Goal: Task Accomplishment & Management: Manage account settings

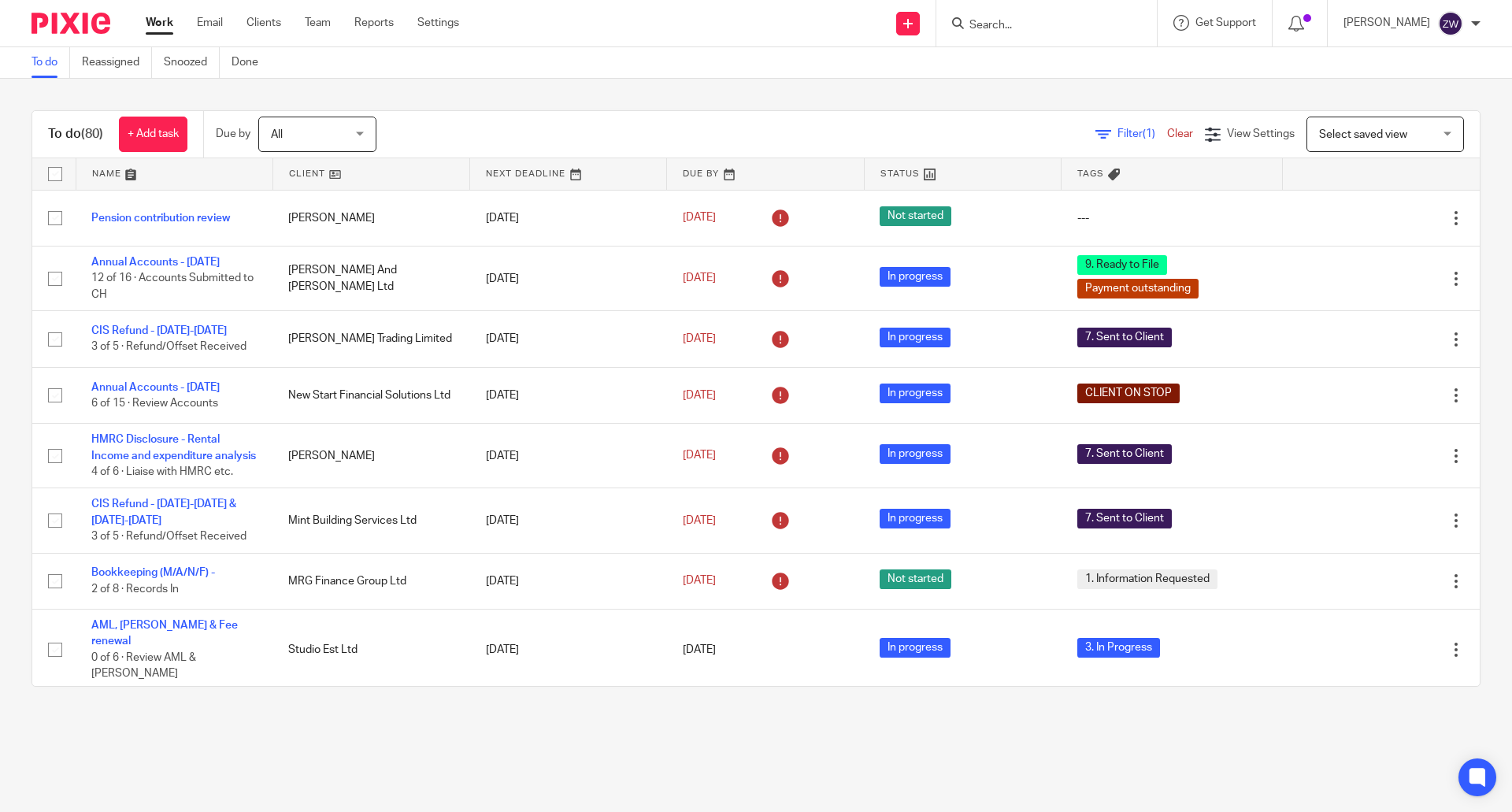
click at [1022, 29] on input "Search" at bounding box center [1038, 25] width 141 height 14
type input "barlett"
click at [86, 22] on img at bounding box center [71, 23] width 79 height 21
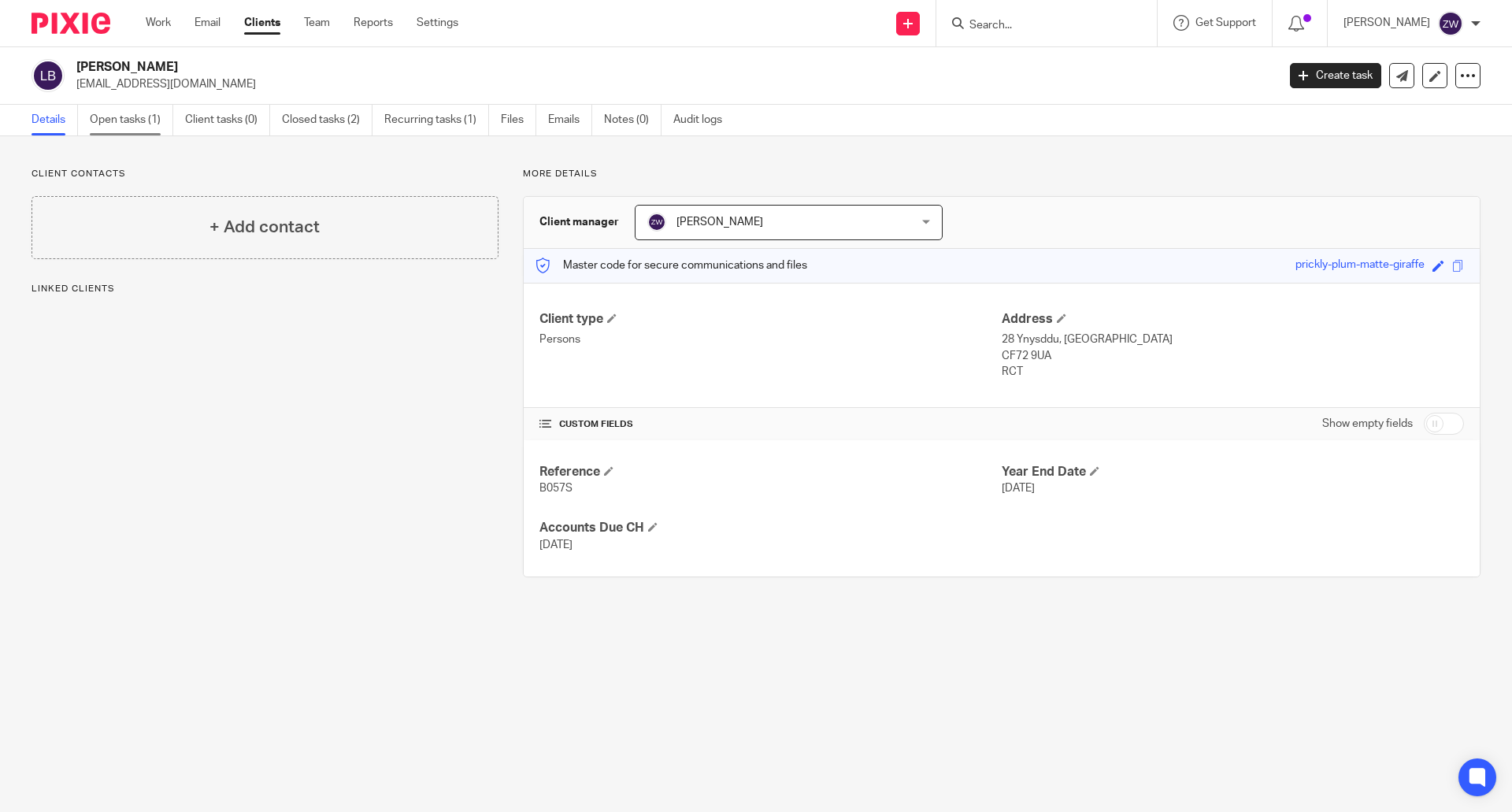
click at [120, 120] on link "Open tasks (1)" at bounding box center [131, 120] width 83 height 30
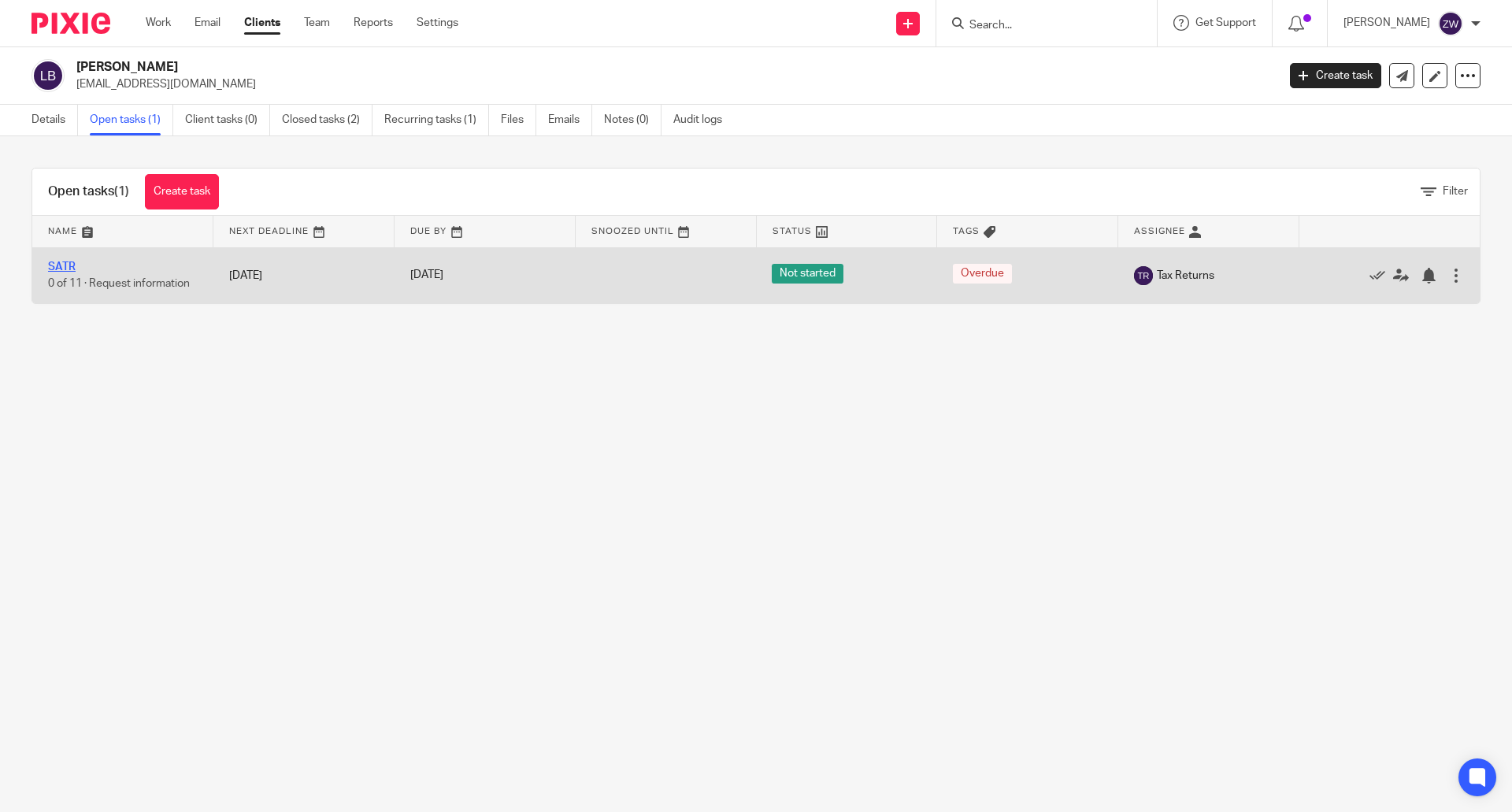
click at [57, 266] on link "SATR" at bounding box center [61, 266] width 28 height 11
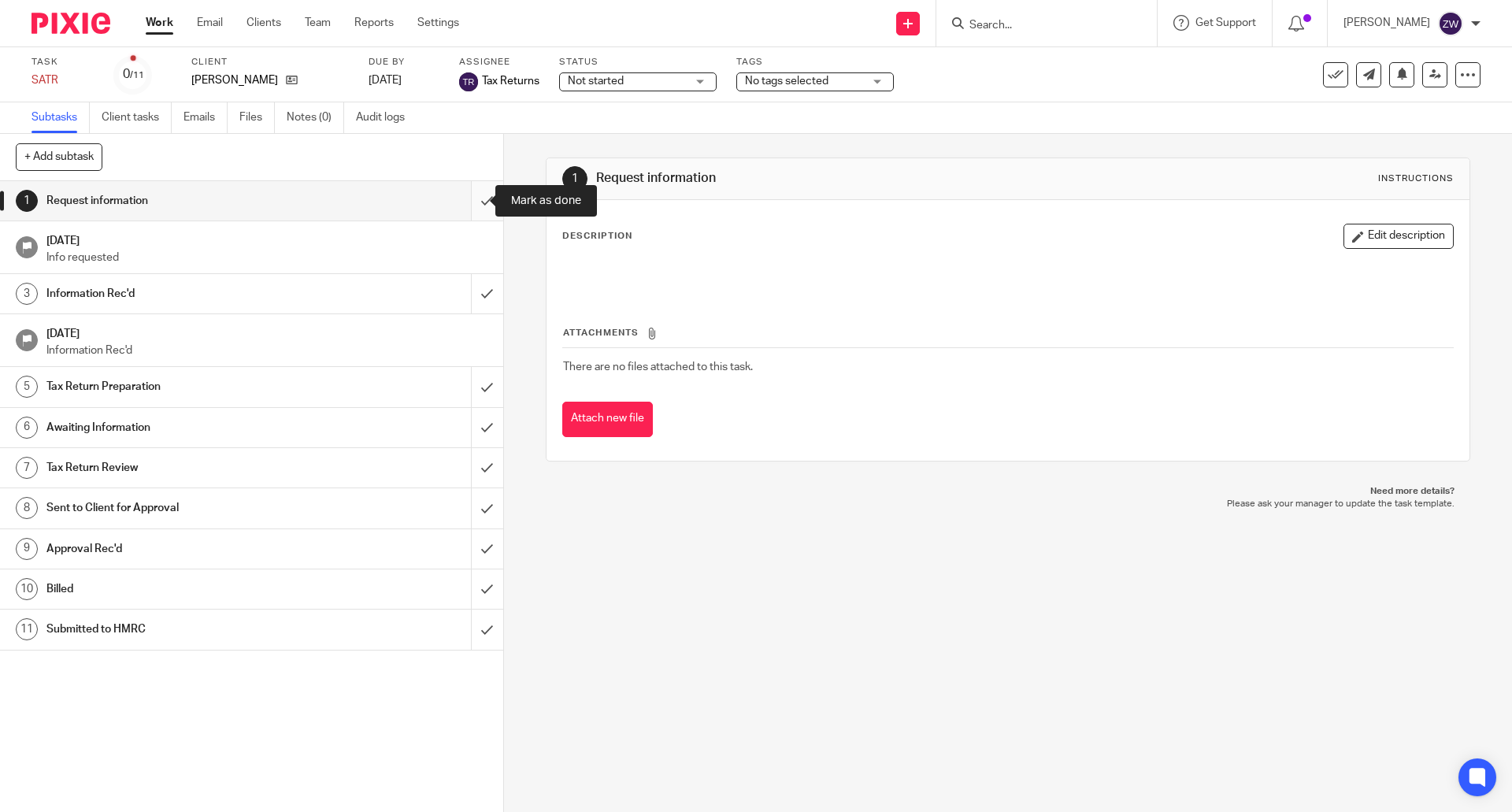
click at [472, 201] on input "submit" at bounding box center [252, 200] width 503 height 40
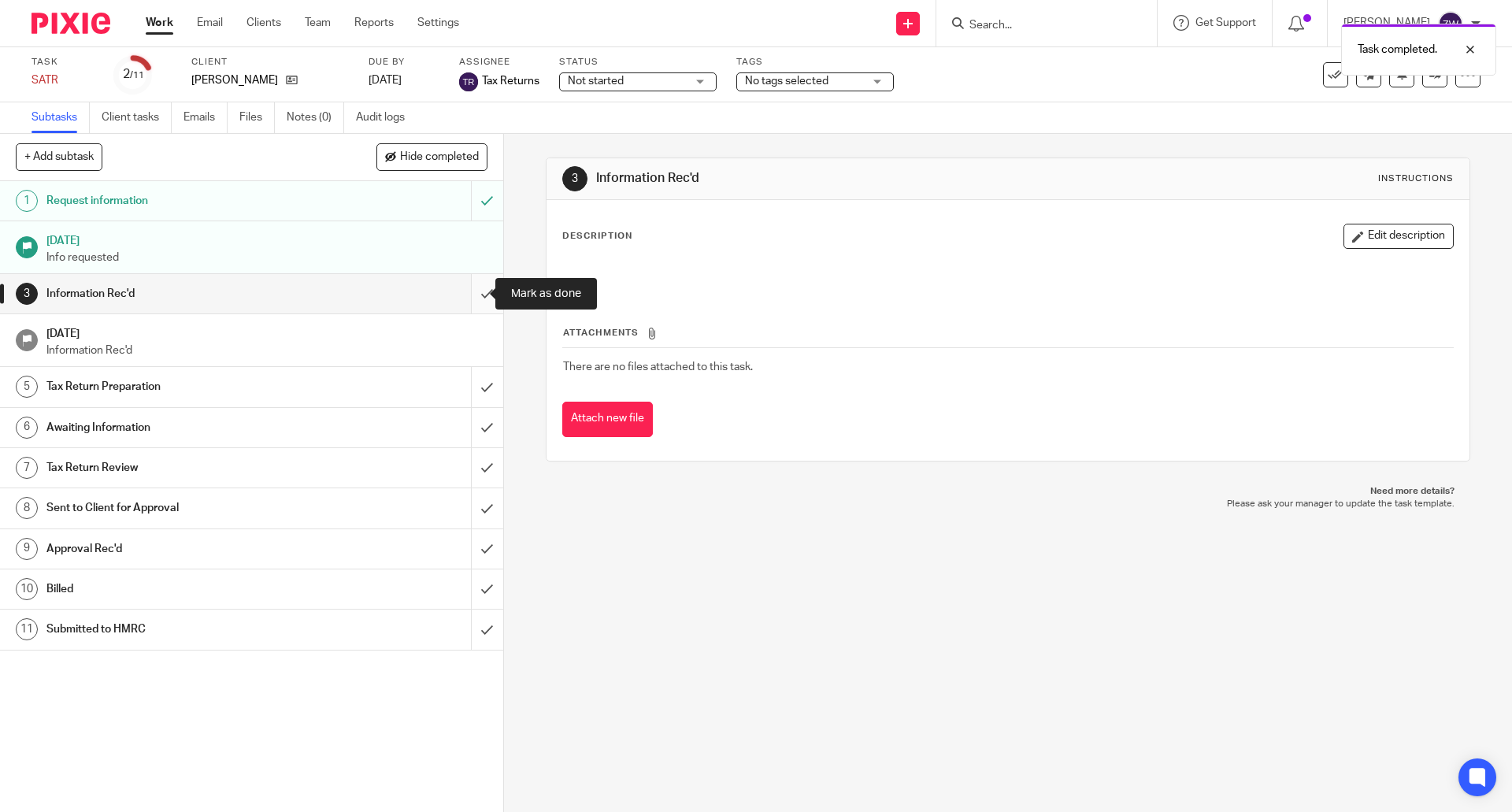
click at [473, 287] on input "submit" at bounding box center [252, 293] width 503 height 40
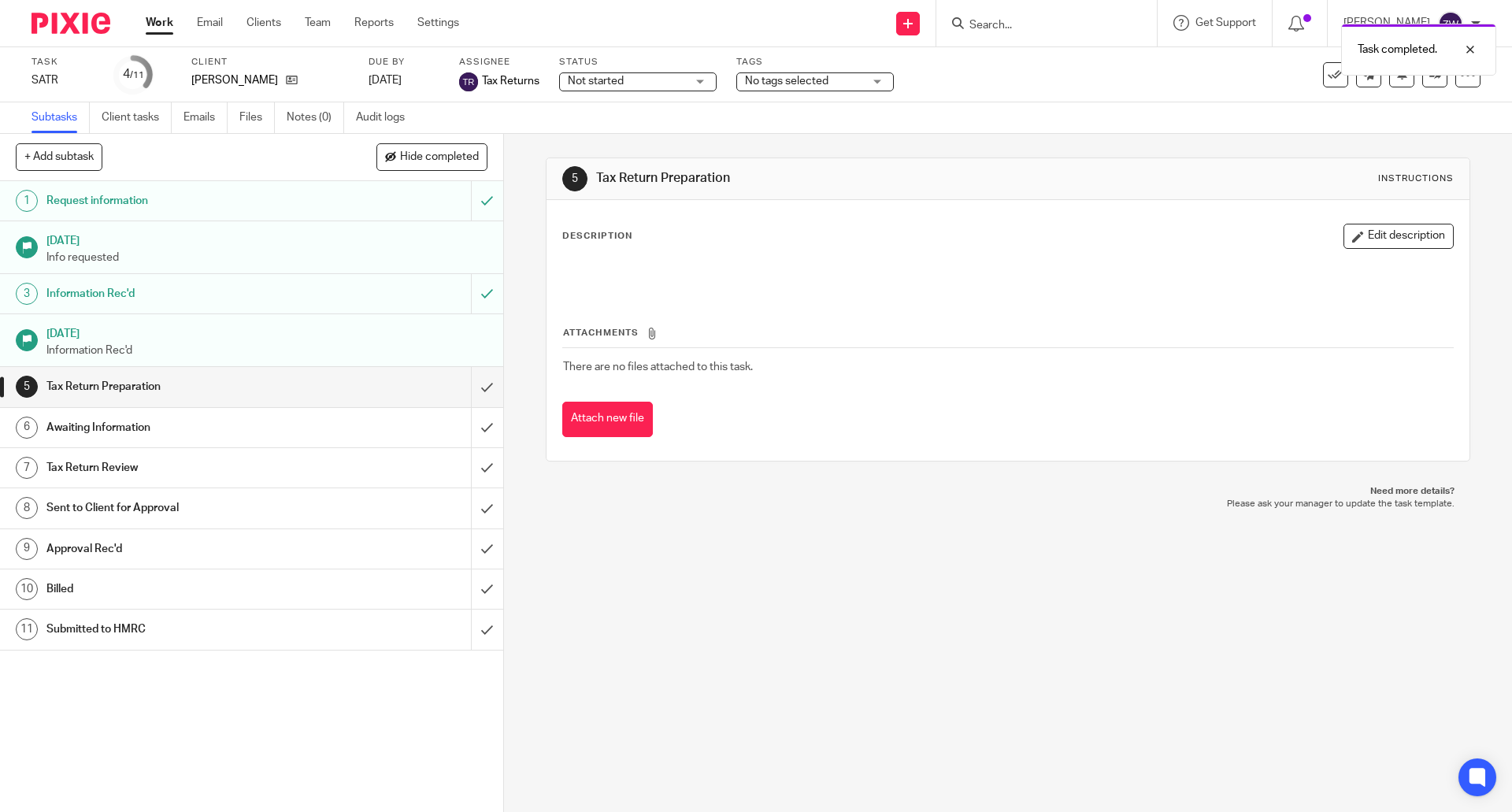
click at [806, 84] on span "No tags selected" at bounding box center [786, 81] width 83 height 11
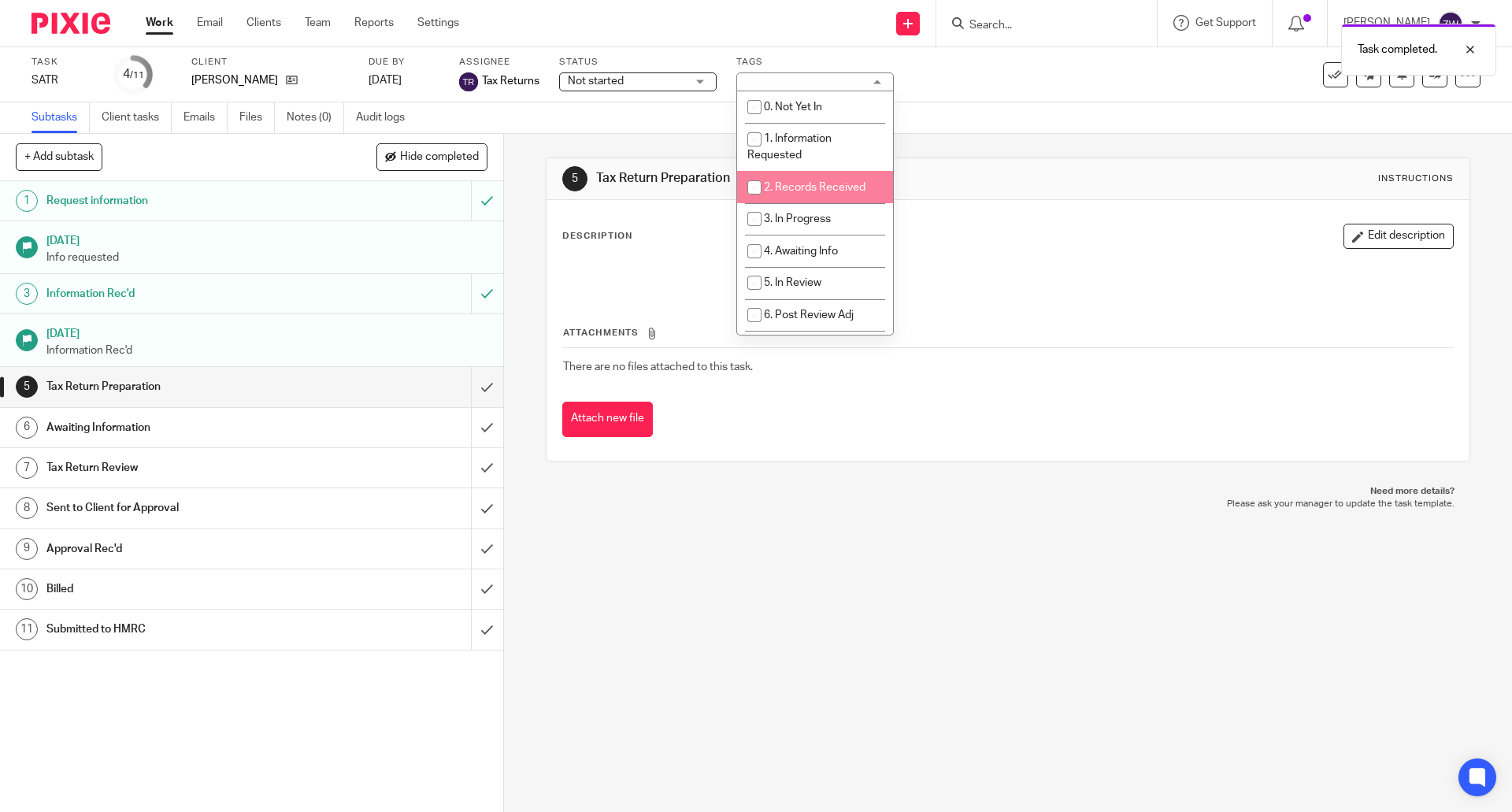
click at [799, 190] on span "2. Records Received" at bounding box center [814, 187] width 102 height 11
checkbox input "true"
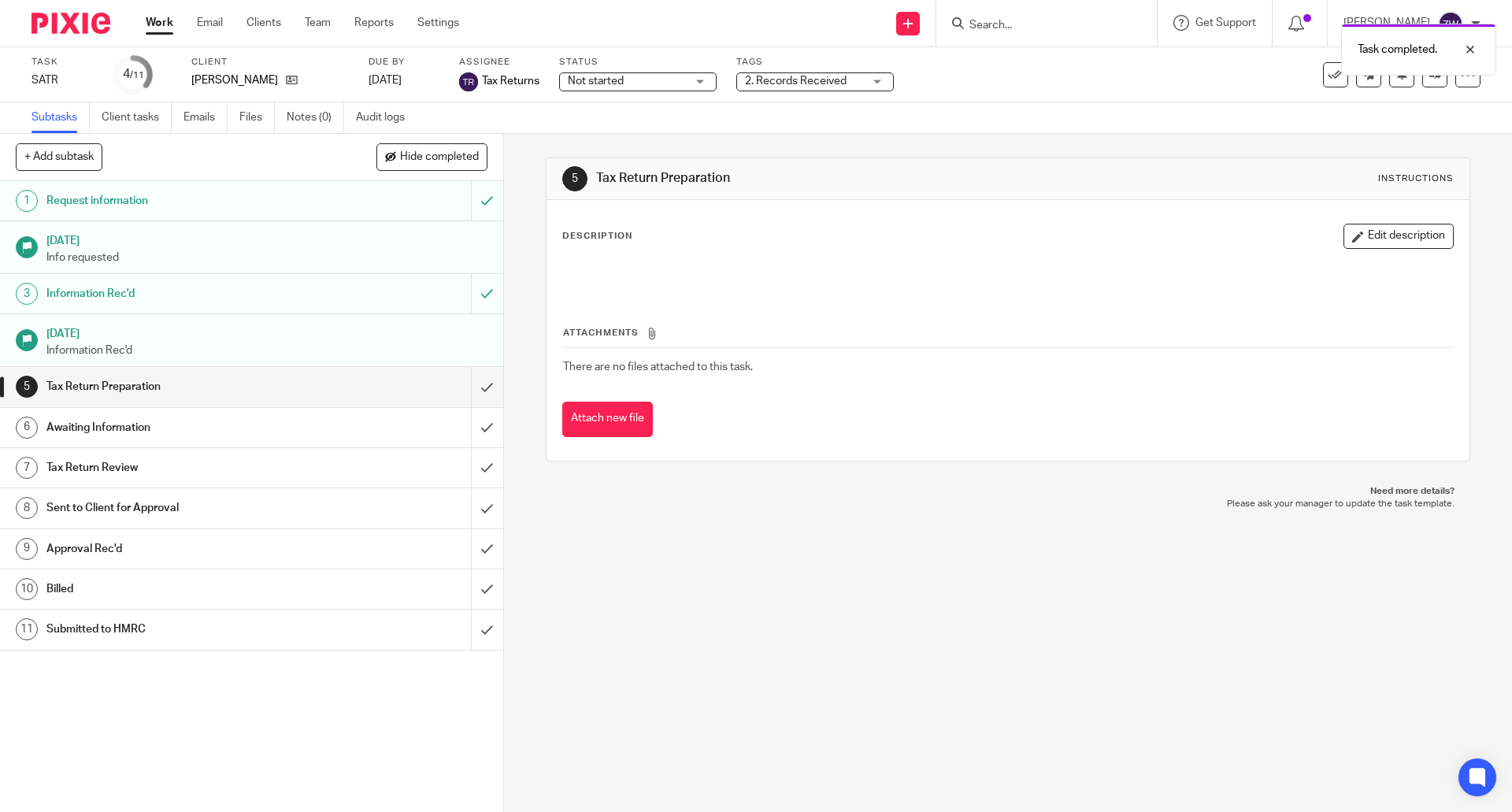
click at [691, 86] on div "Not started Not started" at bounding box center [637, 82] width 157 height 19
click at [659, 136] on li "In progress" at bounding box center [637, 139] width 156 height 32
click at [1425, 80] on link at bounding box center [1435, 75] width 25 height 25
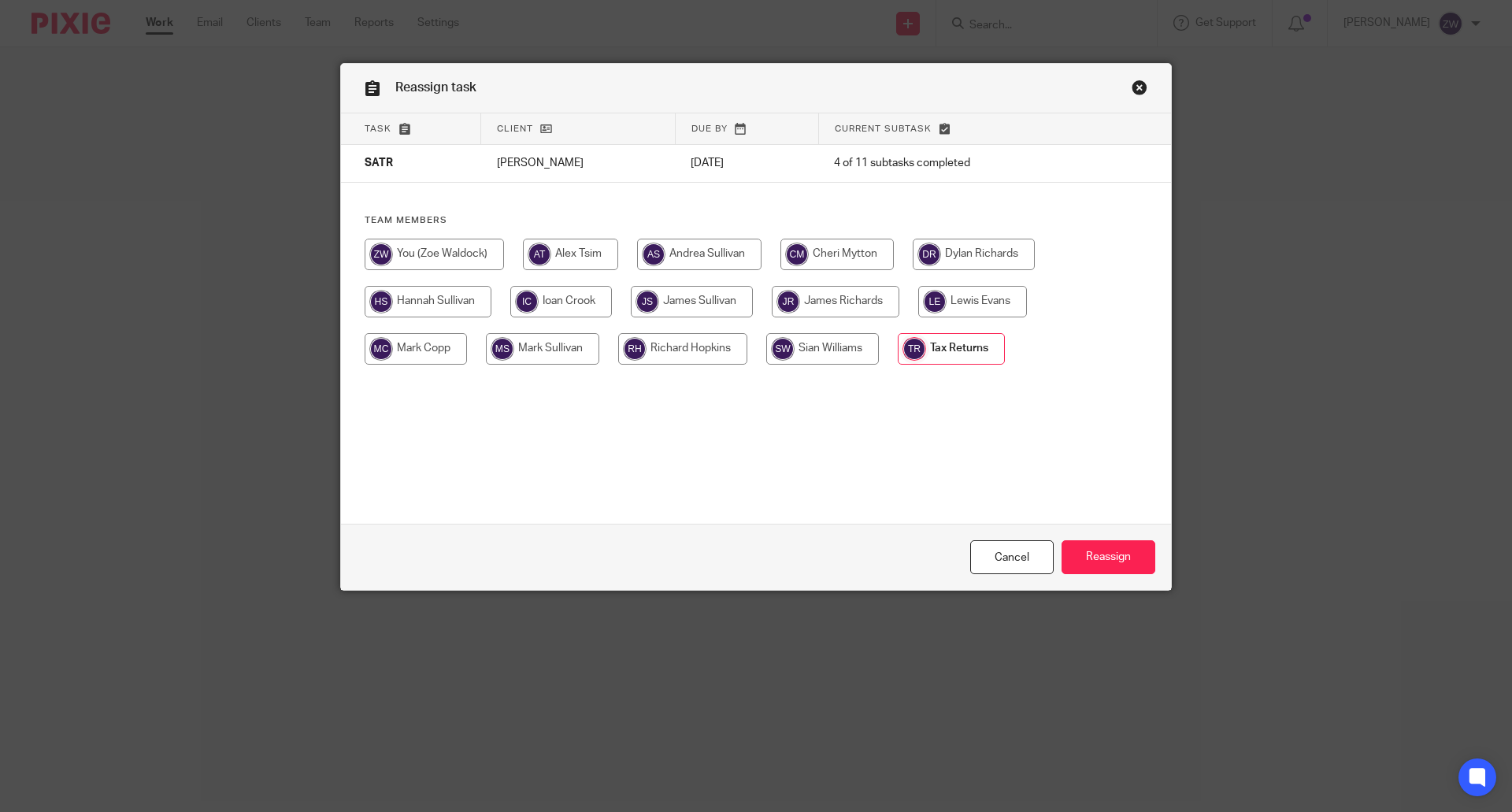
click at [461, 260] on input "radio" at bounding box center [434, 254] width 140 height 31
radio input "true"
click at [1099, 559] on input "Reassign" at bounding box center [1108, 558] width 93 height 34
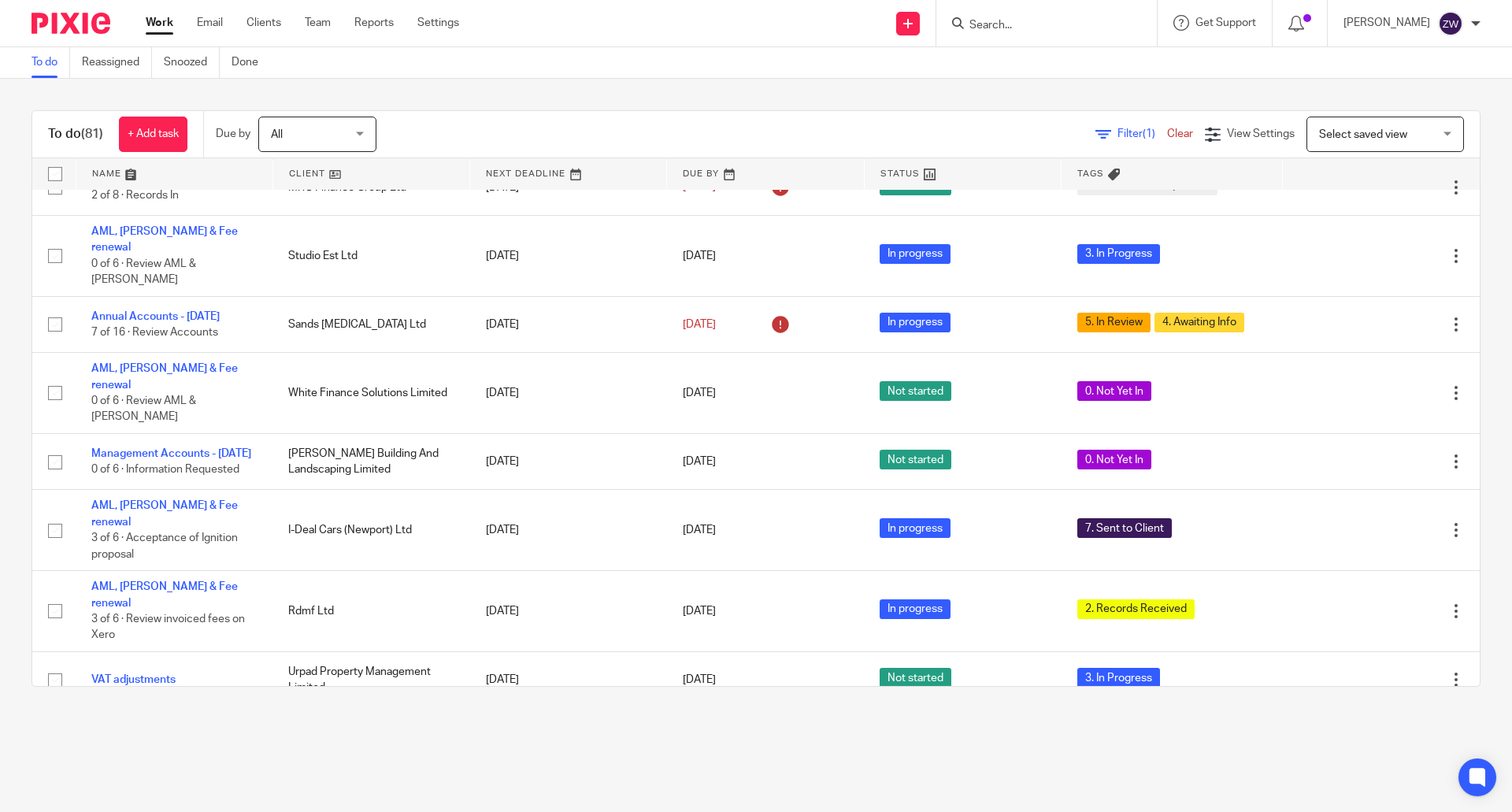
scroll to position [552, 0]
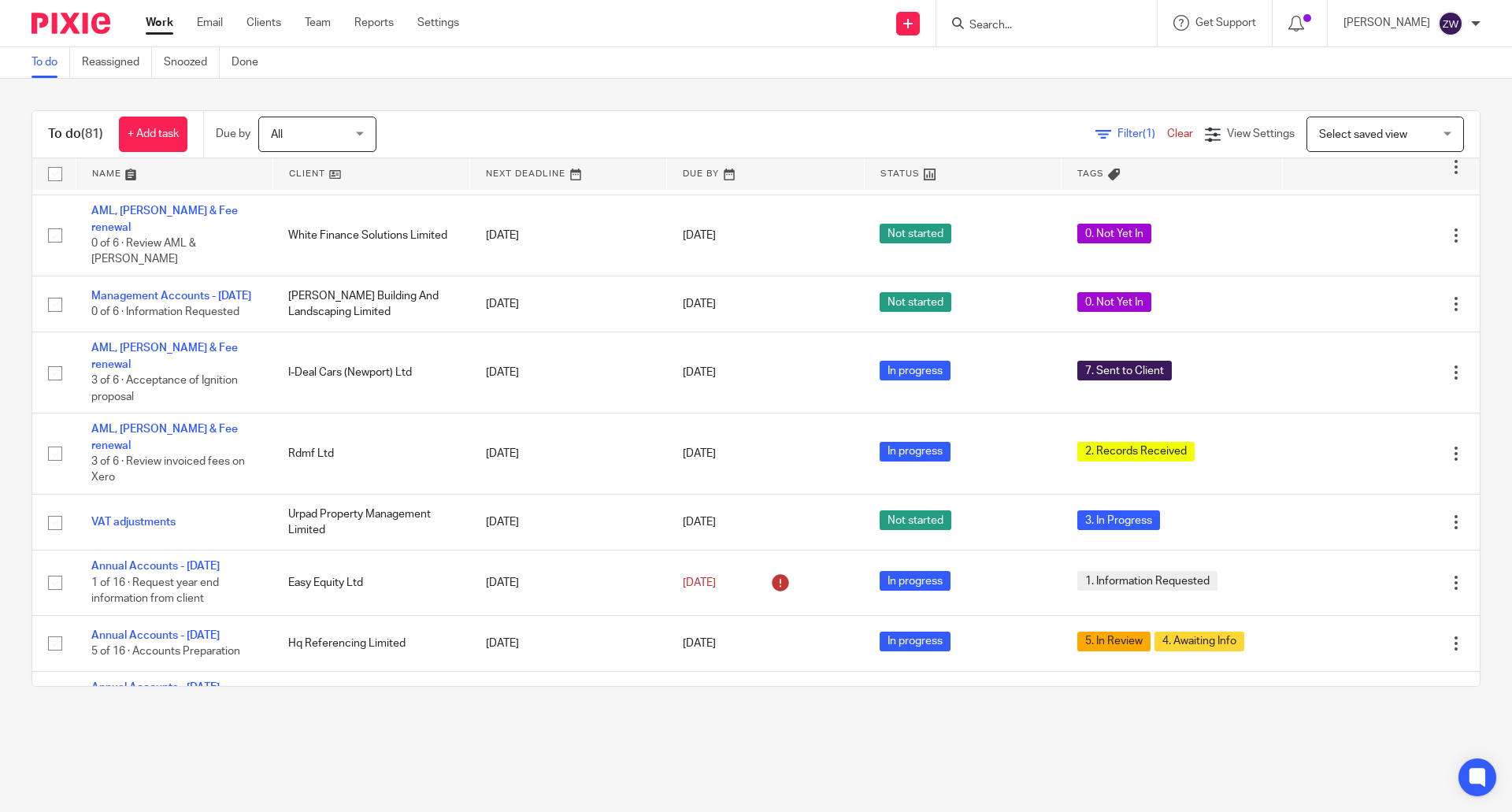
drag, startPoint x: 1020, startPoint y: 22, endPoint x: 1035, endPoint y: 15, distance: 16.6
click at [1020, 22] on input "Search" at bounding box center [1038, 25] width 141 height 14
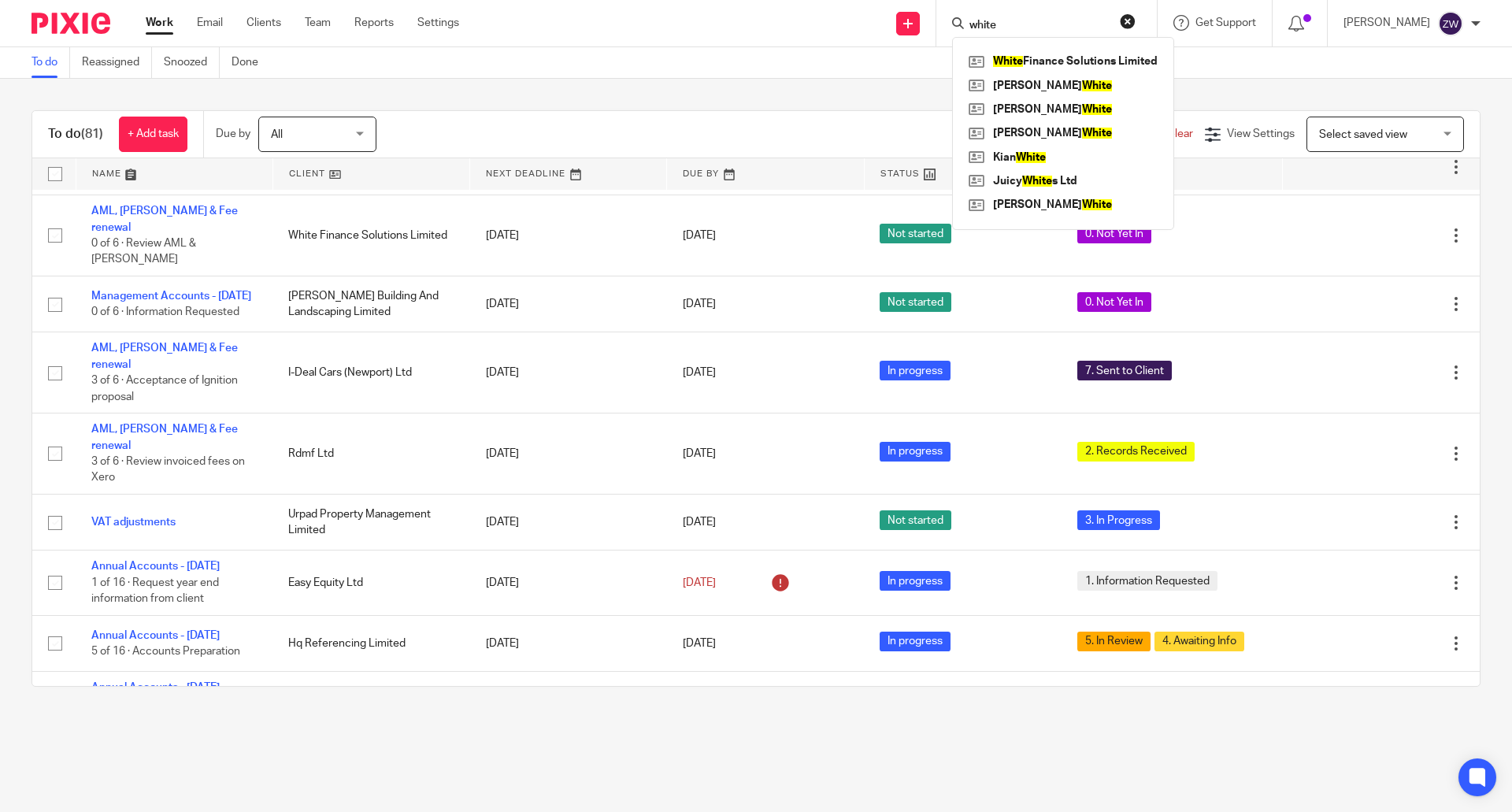
type input "white"
click at [897, 79] on div "To do (81) + Add task Due by All All Today Tomorrow This week Next week This mo…" at bounding box center [756, 398] width 1512 height 639
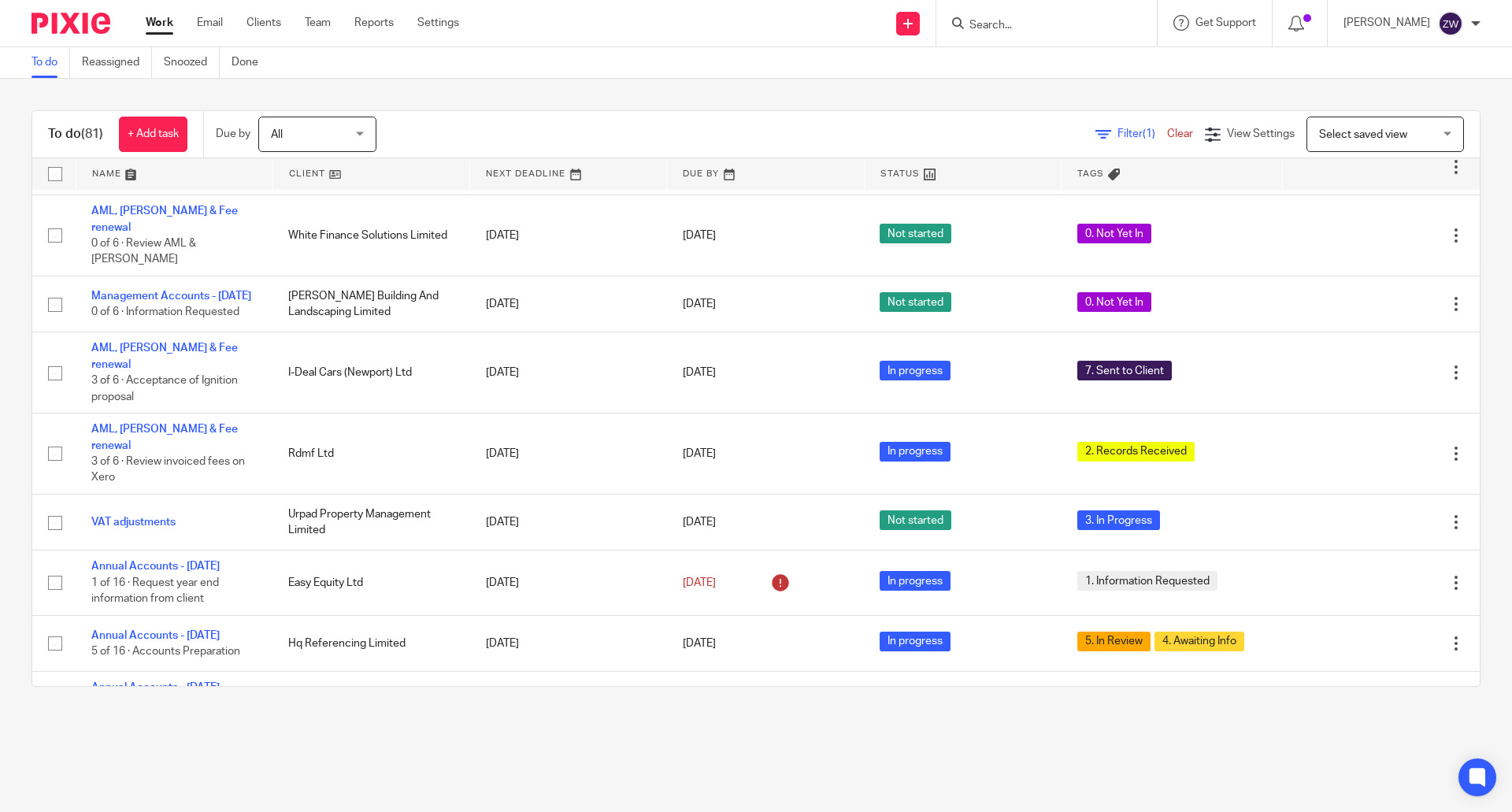
scroll to position [1367, 0]
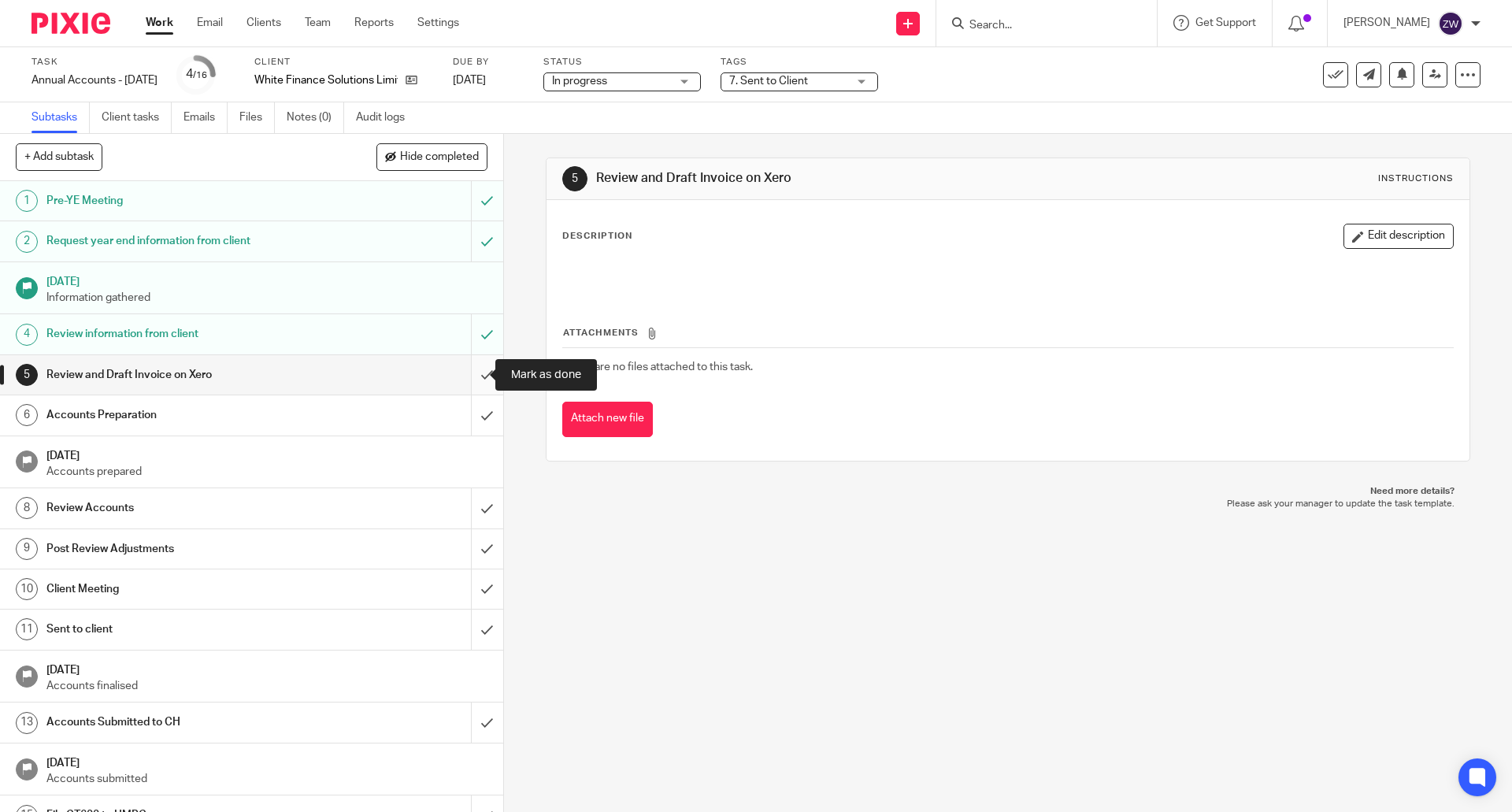
click at [465, 370] on input "submit" at bounding box center [252, 375] width 503 height 40
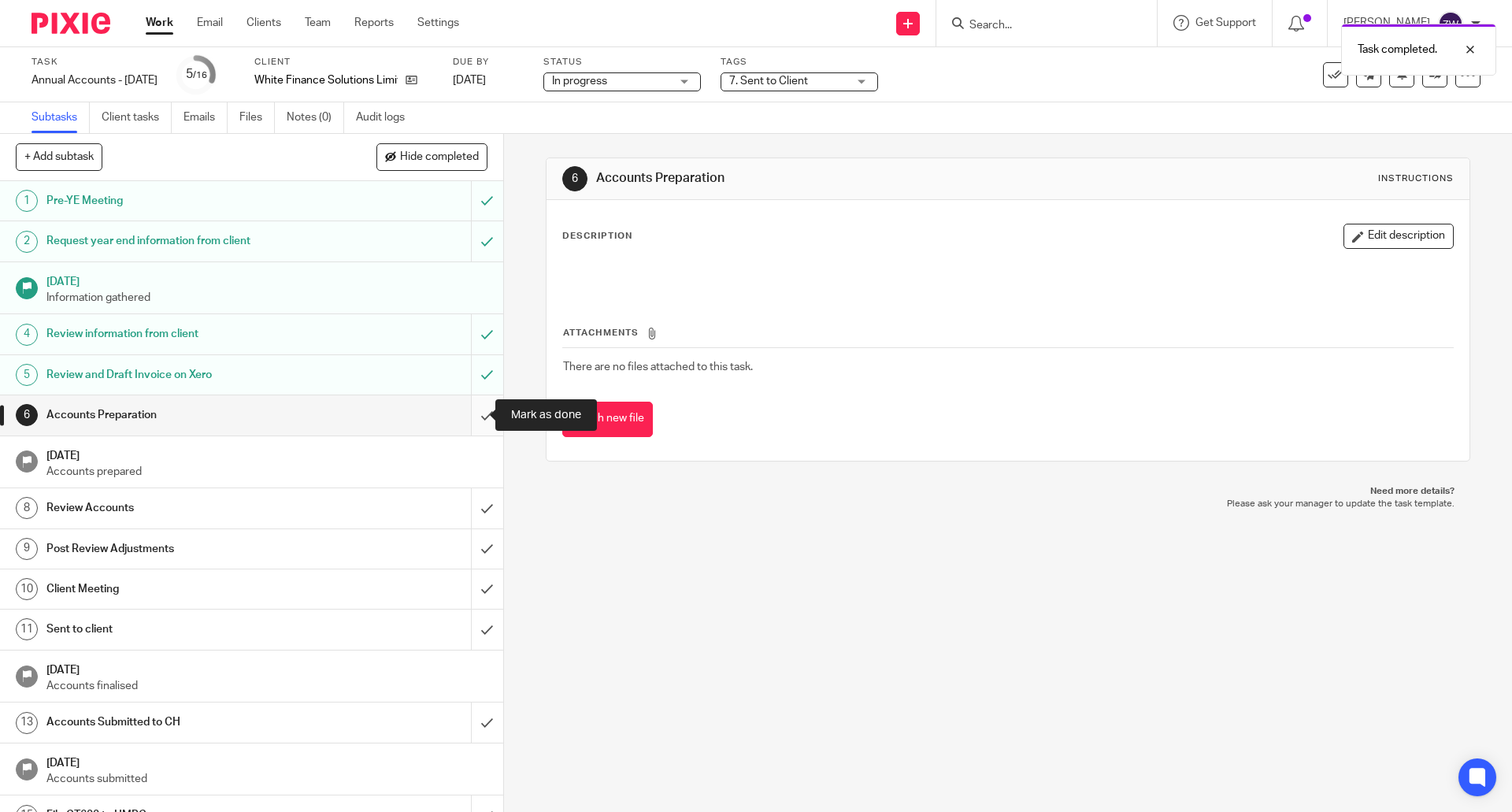
click at [471, 416] on input "submit" at bounding box center [252, 414] width 503 height 40
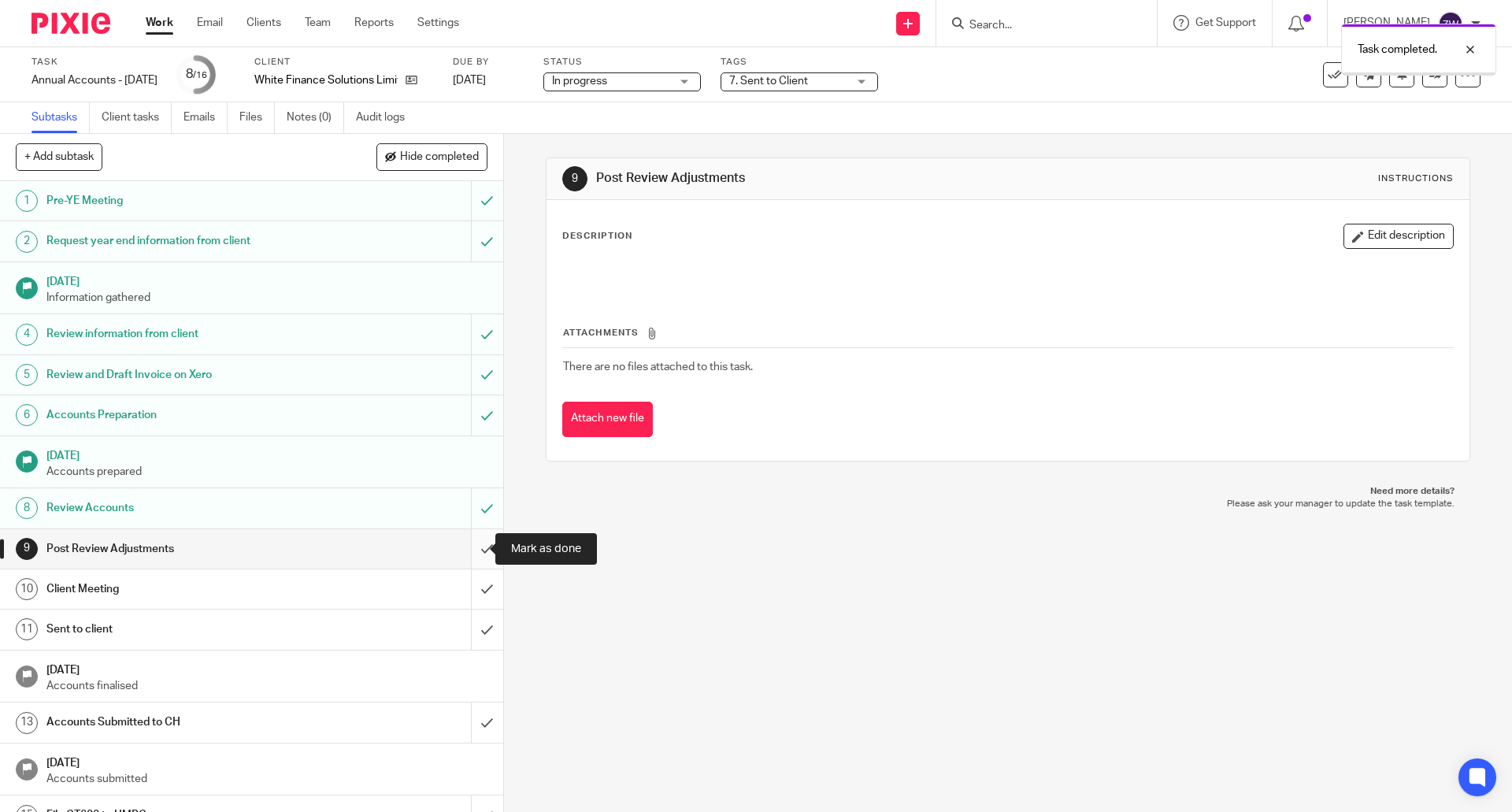
click at [473, 542] on input "submit" at bounding box center [252, 548] width 503 height 40
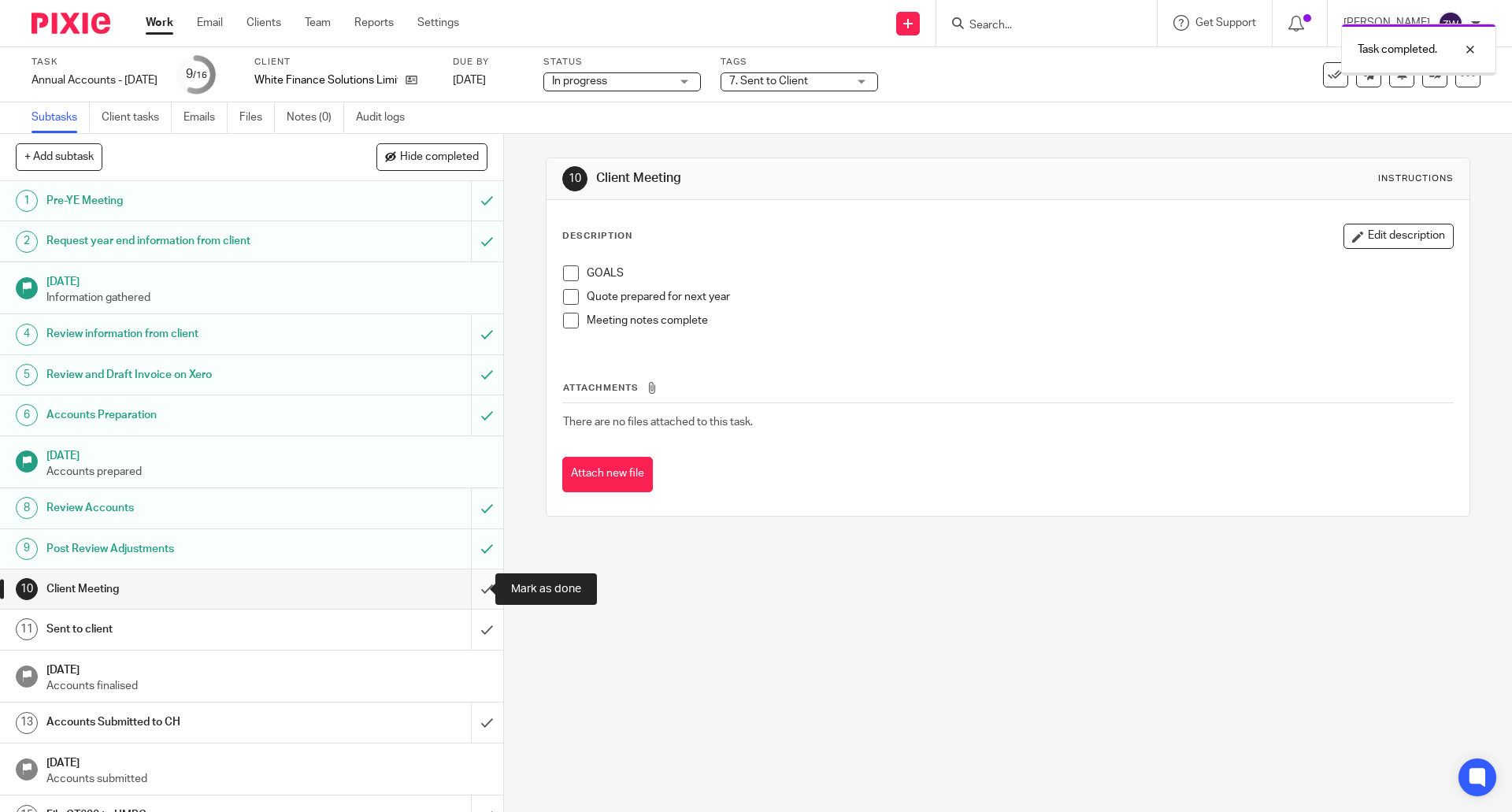
click at [469, 584] on input "submit" at bounding box center [252, 589] width 503 height 40
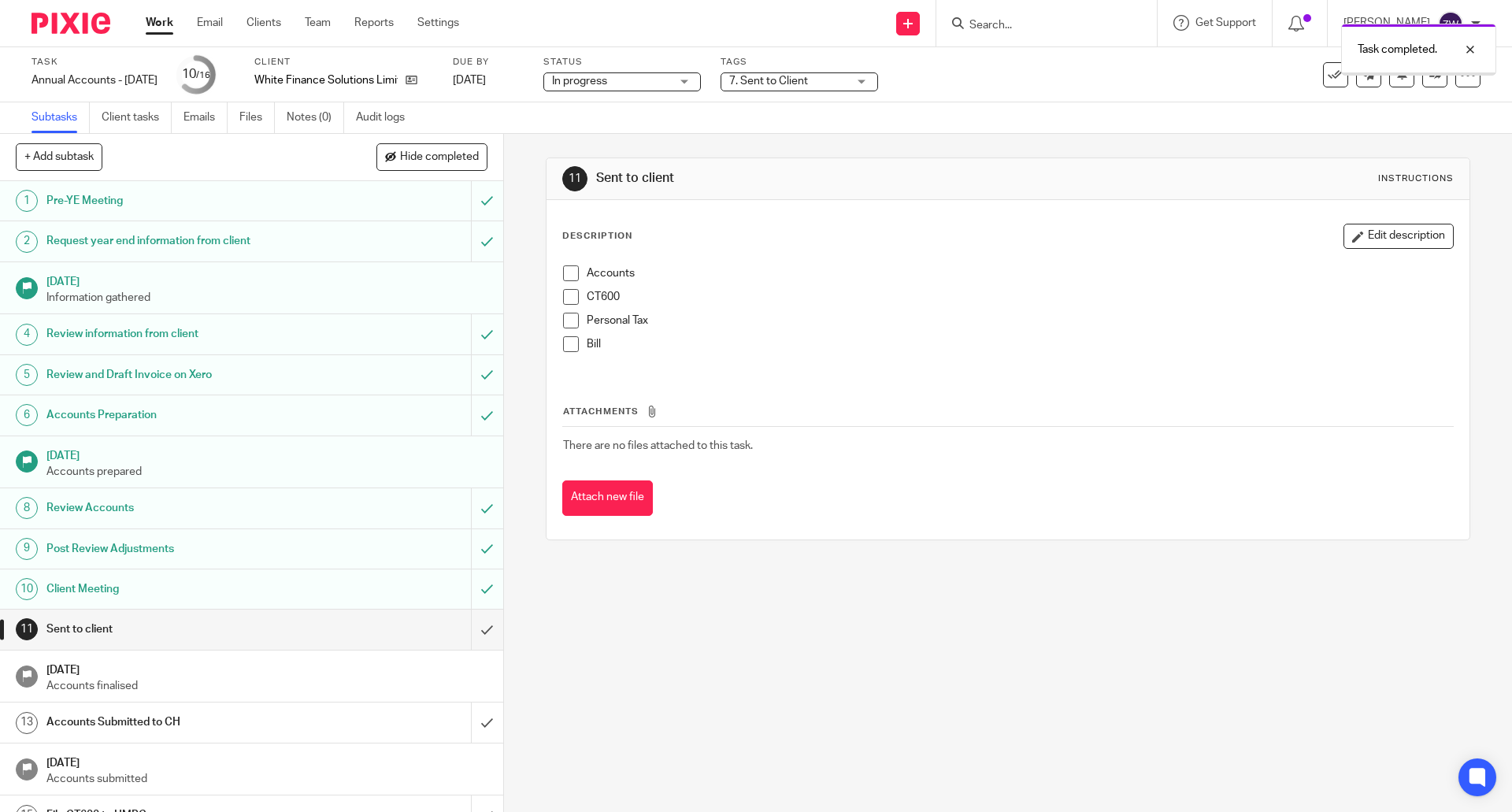
click at [843, 78] on span "7. Sent to Client" at bounding box center [788, 82] width 118 height 17
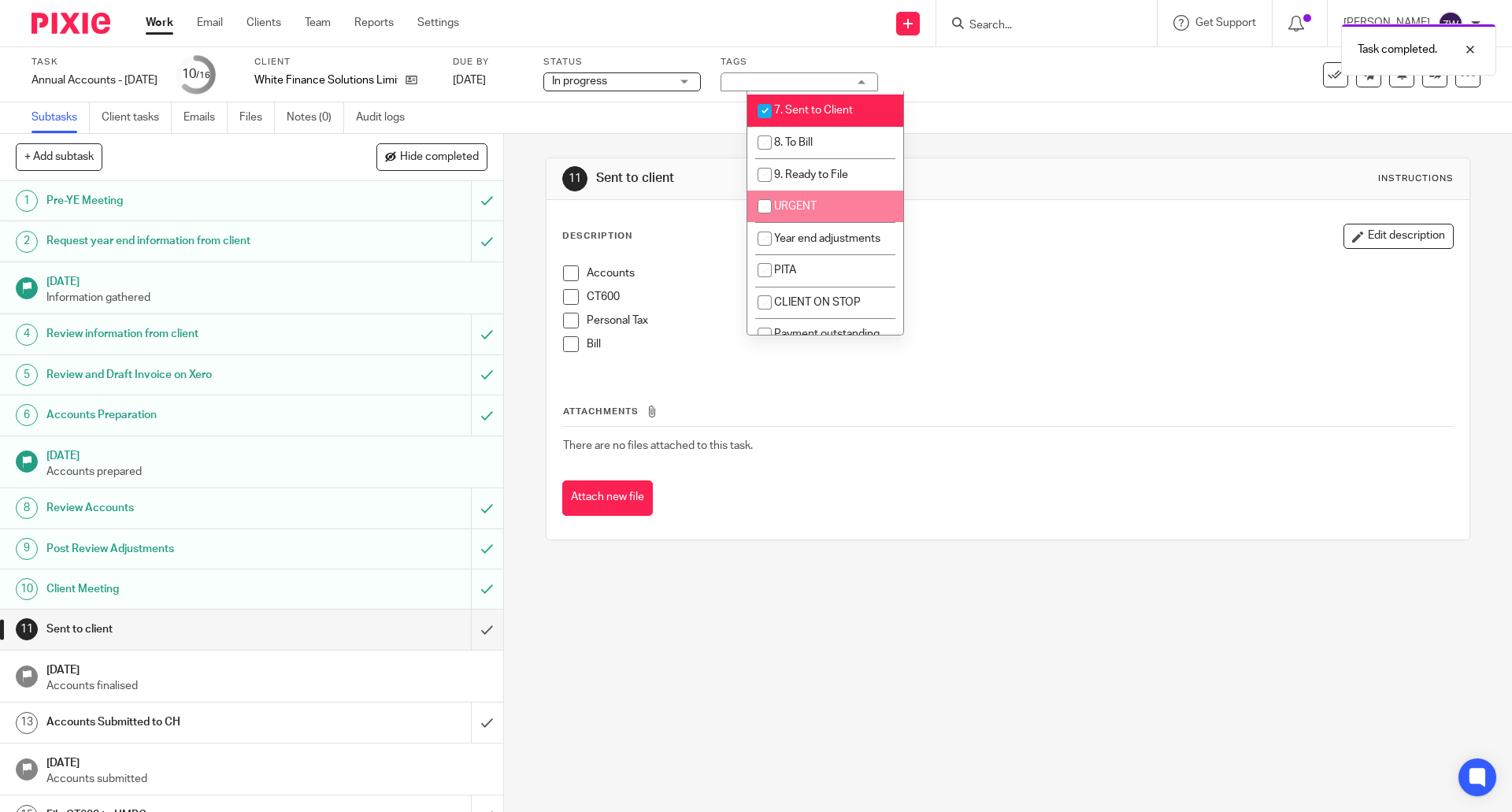
scroll to position [252, 0]
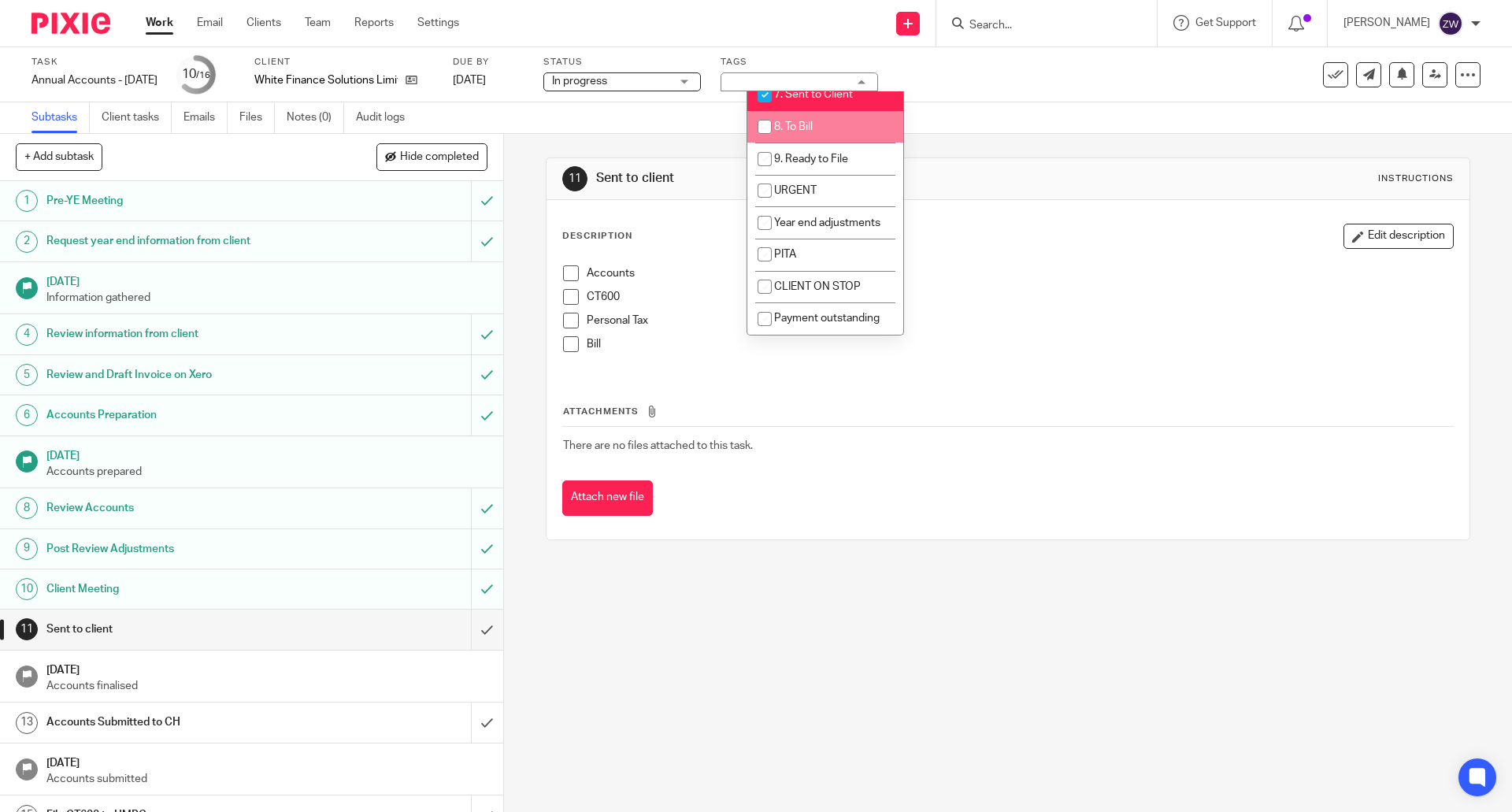
click at [831, 128] on li "8. To Bill" at bounding box center [825, 127] width 156 height 32
checkbox input "true"
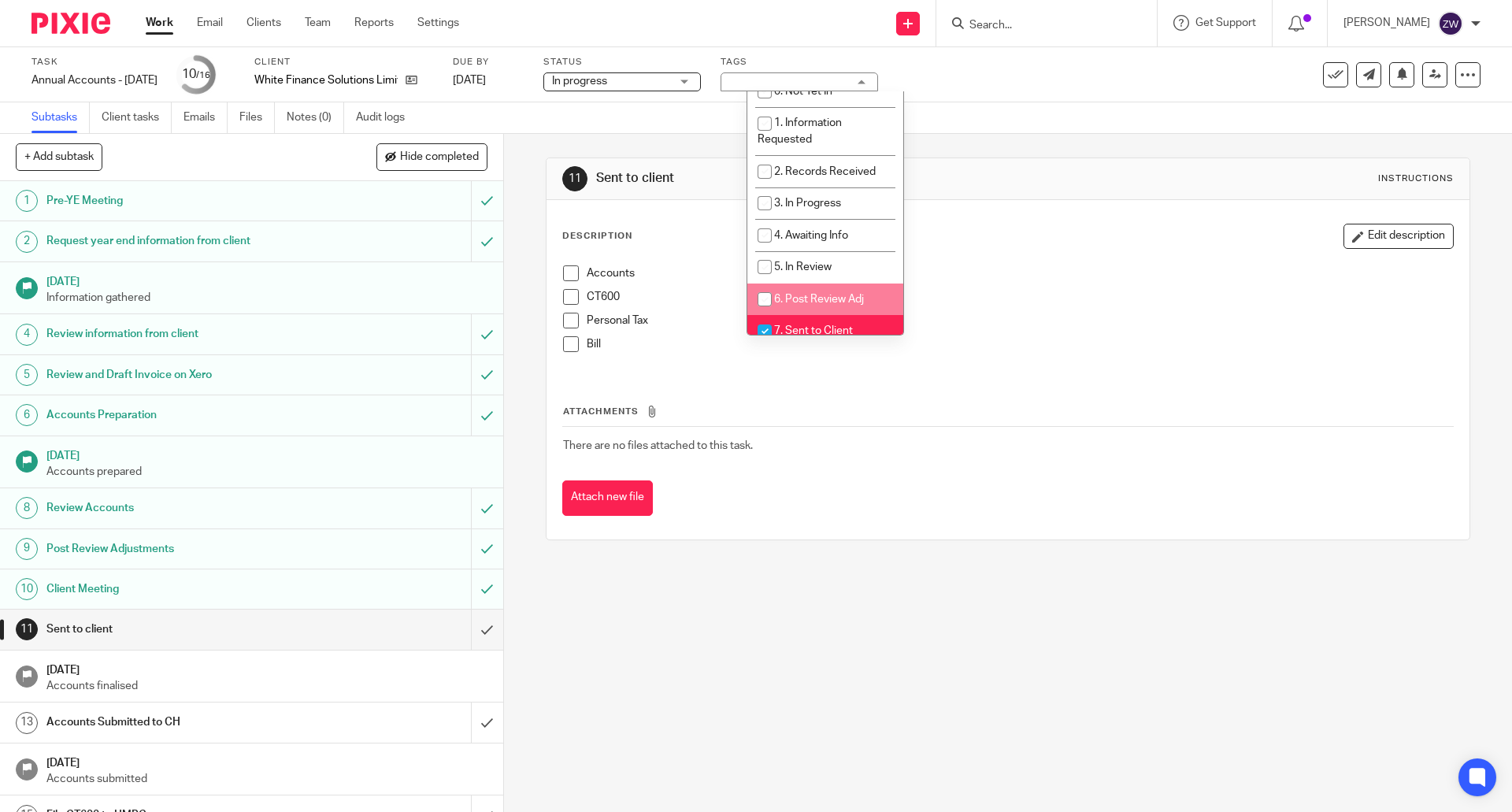
scroll to position [0, 0]
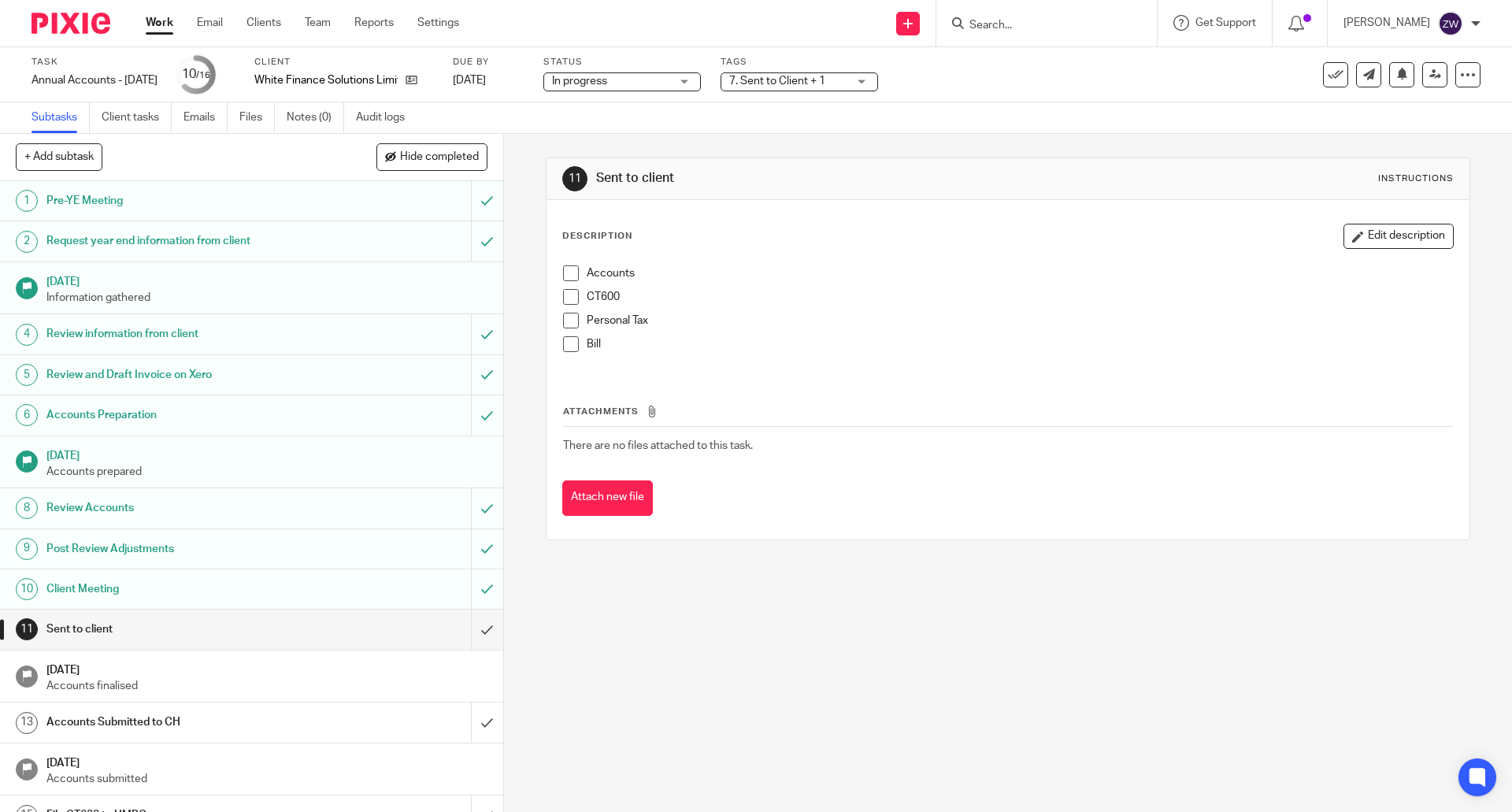
click at [966, 126] on div "Subtasks Client tasks Emails Files Notes (0) Audit logs" at bounding box center [756, 118] width 1512 height 31
